Goal: Navigation & Orientation: Find specific page/section

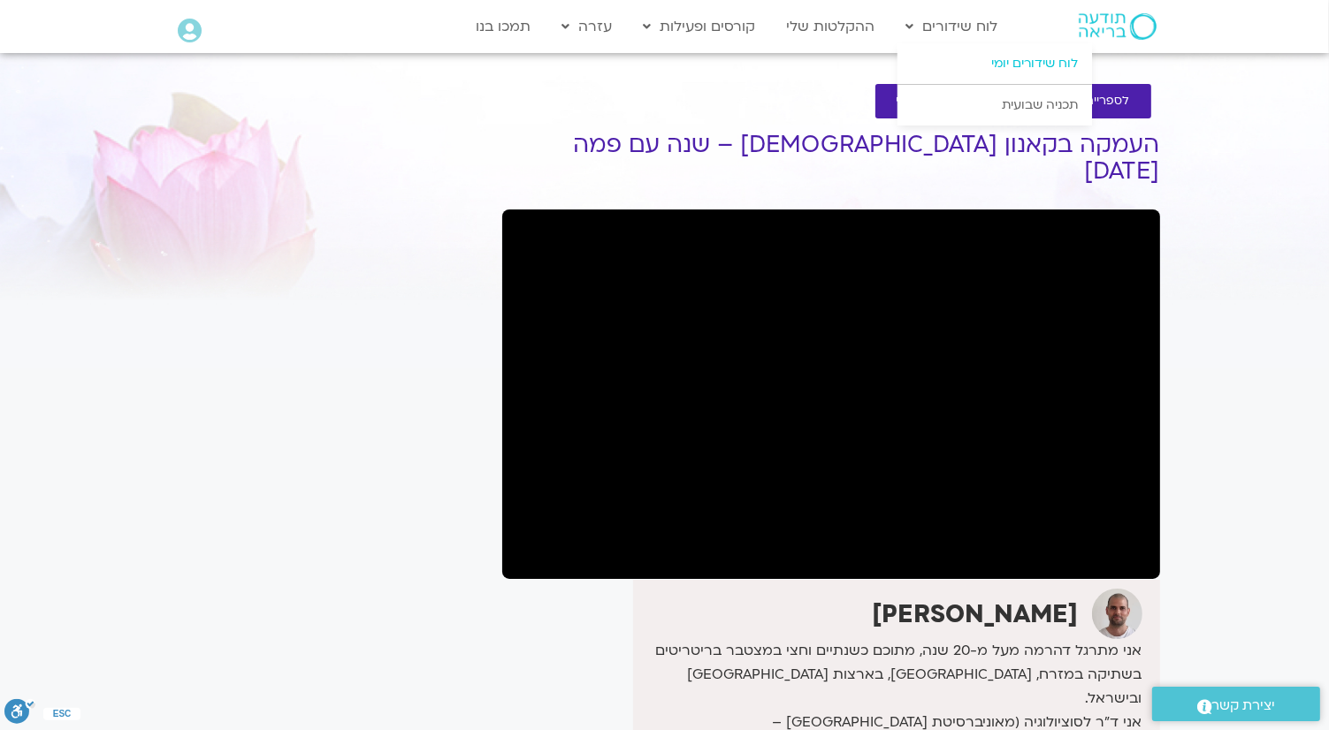
click at [1032, 61] on link "לוח שידורים יומי" at bounding box center [994, 63] width 195 height 41
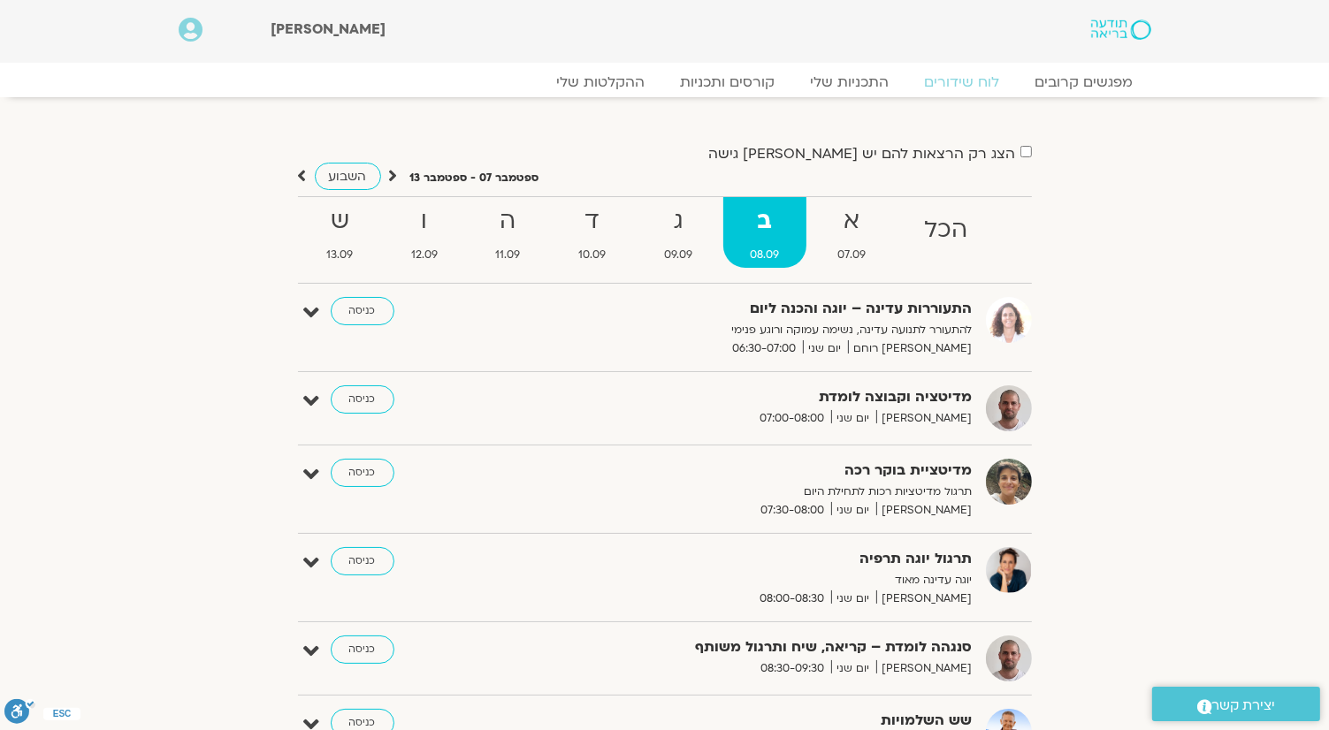
click at [371, 413] on div "מדיטציה וקבוצה לומדת [PERSON_NAME] יום שני 07:00-08:00 כניסה" at bounding box center [677, 409] width 707 height 46
click at [371, 410] on link "כניסה" at bounding box center [363, 400] width 64 height 28
